Goal: Task Accomplishment & Management: Use online tool/utility

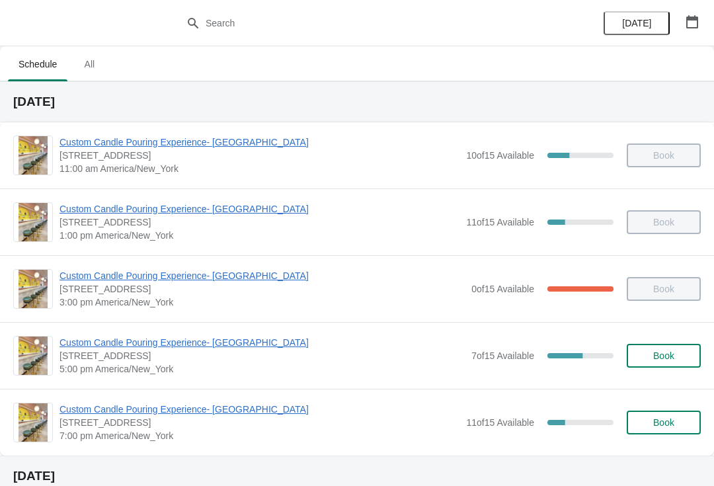
click at [243, 348] on span "Custom Candle Pouring Experience- [GEOGRAPHIC_DATA]" at bounding box center [261, 342] width 405 height 13
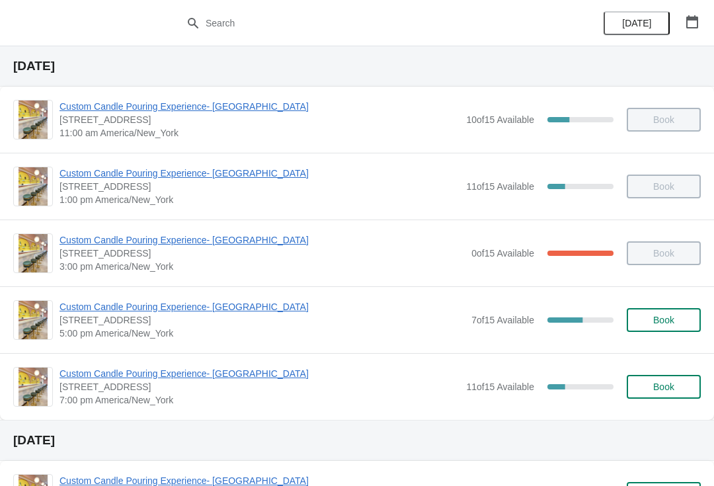
scroll to position [34, 0]
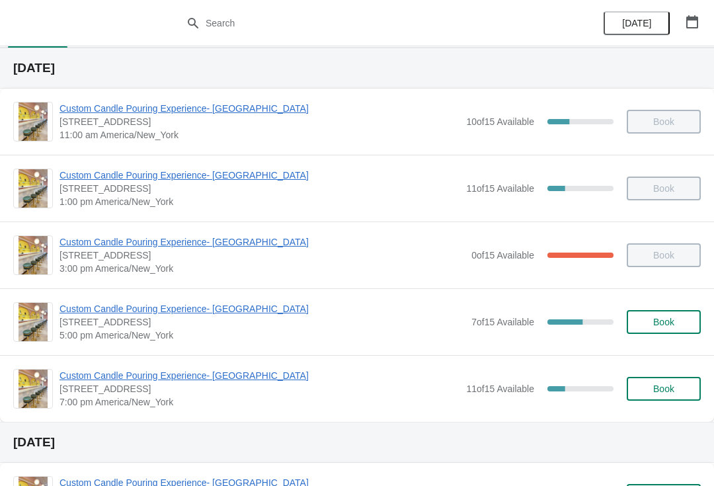
click at [75, 325] on span "[STREET_ADDRESS]" at bounding box center [261, 321] width 405 height 13
click at [73, 313] on span "Custom Candle Pouring Experience- [GEOGRAPHIC_DATA]" at bounding box center [261, 308] width 405 height 13
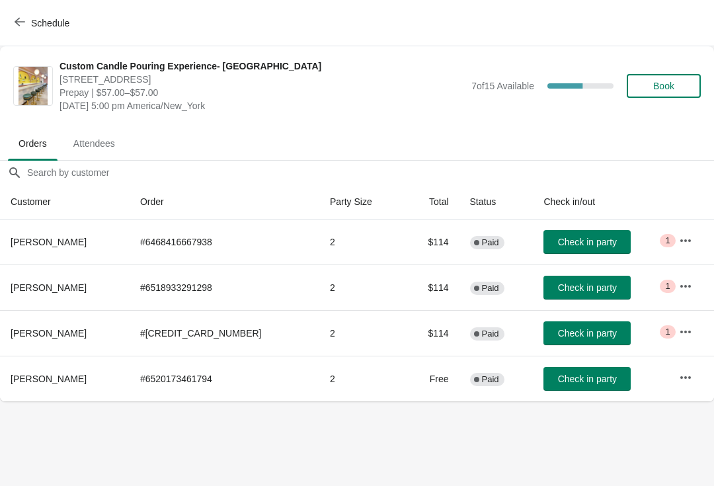
click at [685, 250] on button "button" at bounding box center [686, 241] width 24 height 24
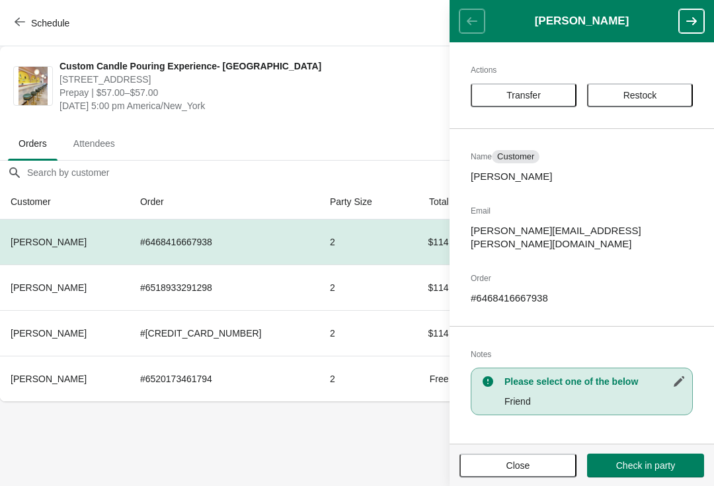
click at [625, 99] on span "Restock" at bounding box center [640, 95] width 34 height 11
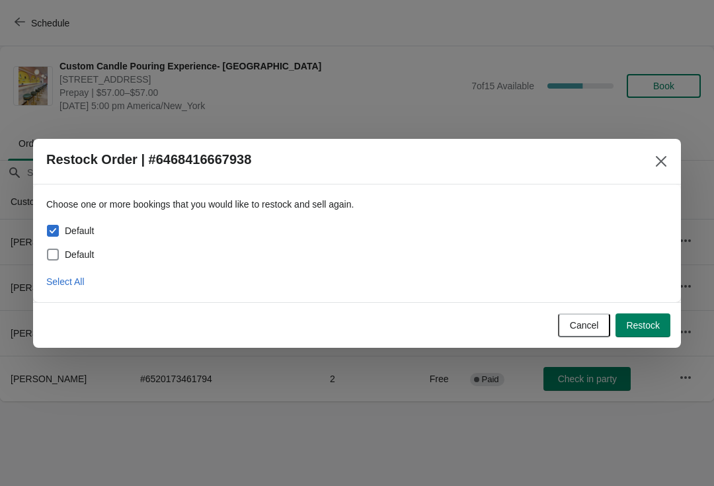
click at [54, 258] on span at bounding box center [53, 255] width 12 height 12
click at [48, 249] on input "Default" at bounding box center [47, 249] width 1 height 1
checkbox input "true"
click at [637, 327] on span "Restock" at bounding box center [643, 325] width 34 height 11
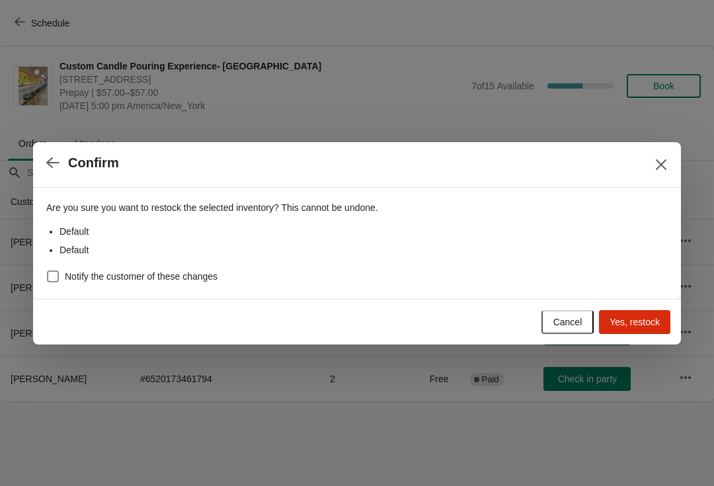
click at [624, 320] on span "Yes, restock" at bounding box center [635, 322] width 50 height 11
